Goal: Transaction & Acquisition: Purchase product/service

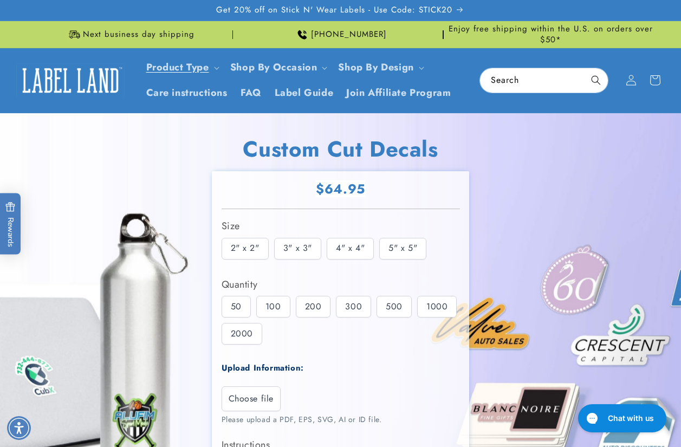
click at [637, 237] on img at bounding box center [340, 362] width 681 height 498
